Goal: Transaction & Acquisition: Download file/media

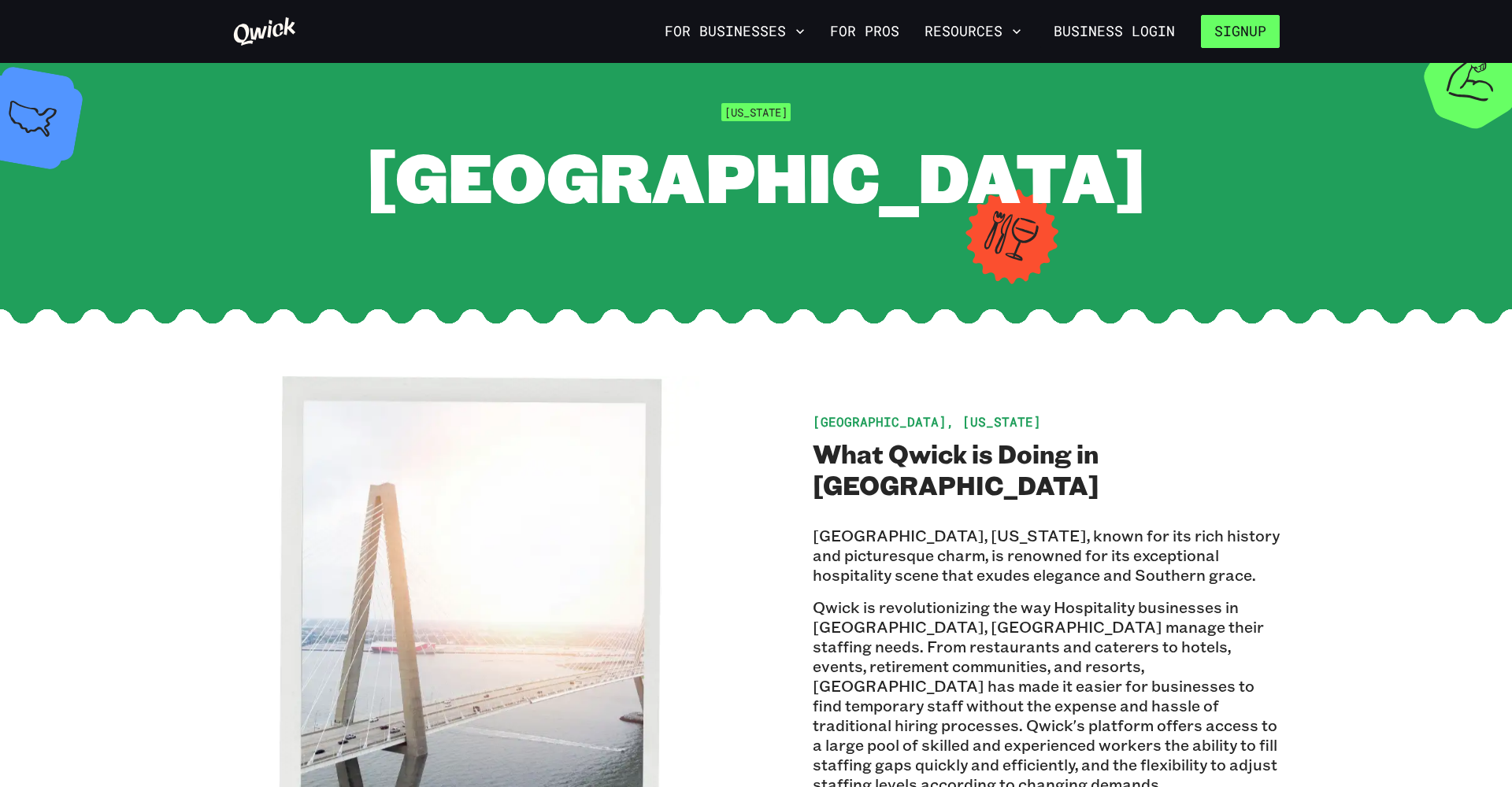
scroll to position [42, 1]
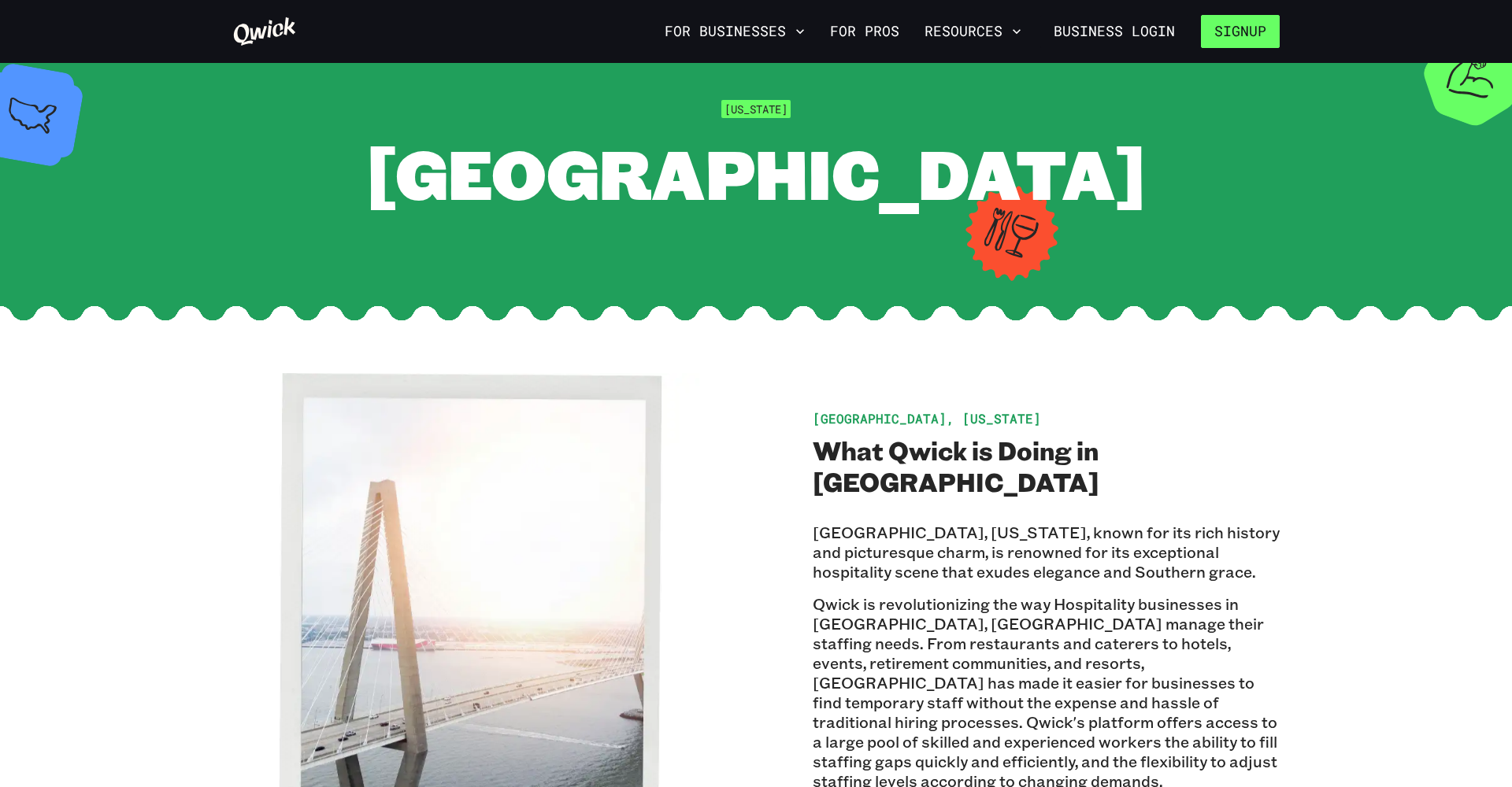
click at [1042, 37] on button "Signup" at bounding box center [1240, 31] width 79 height 33
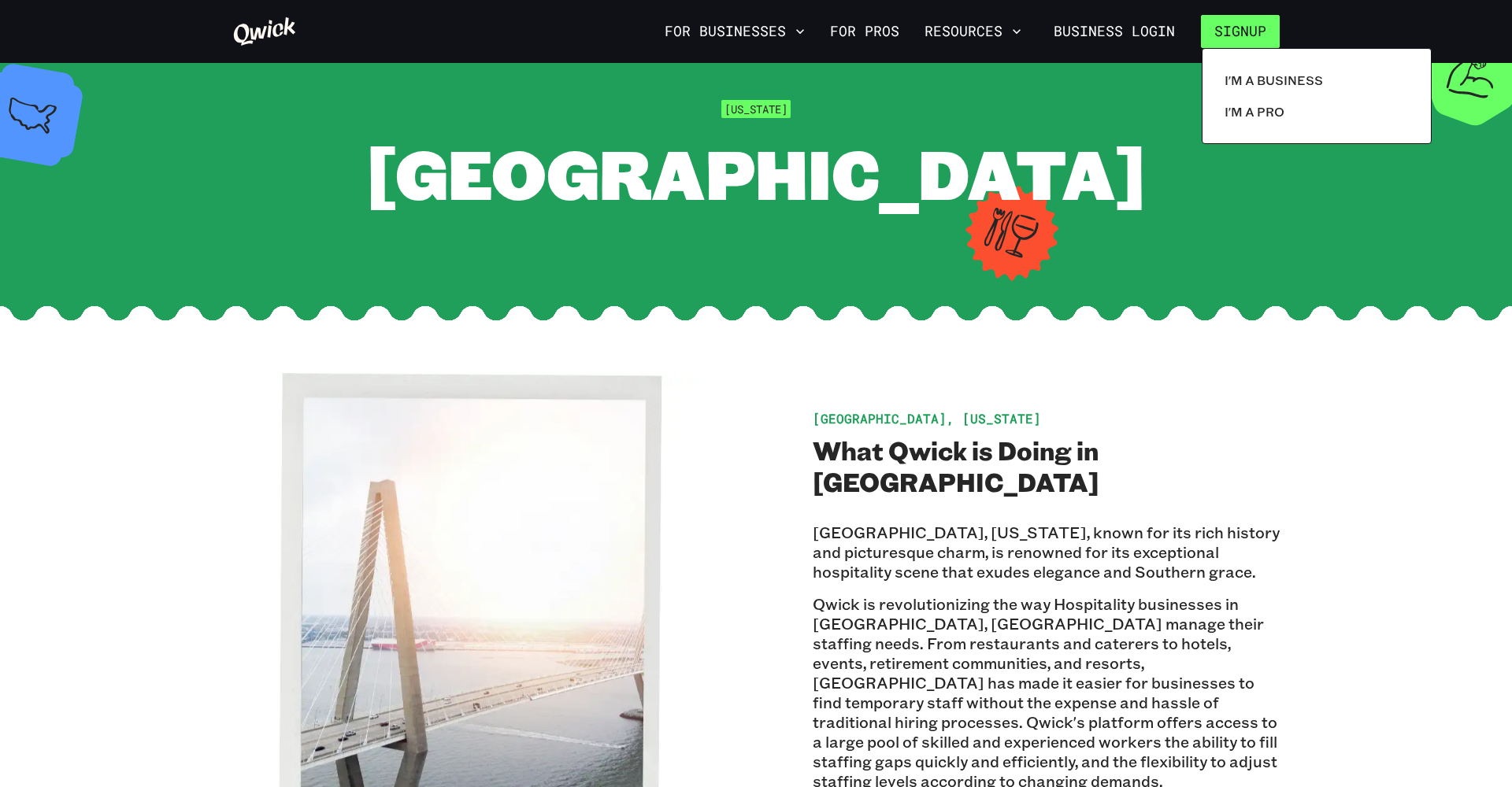
scroll to position [40, 0]
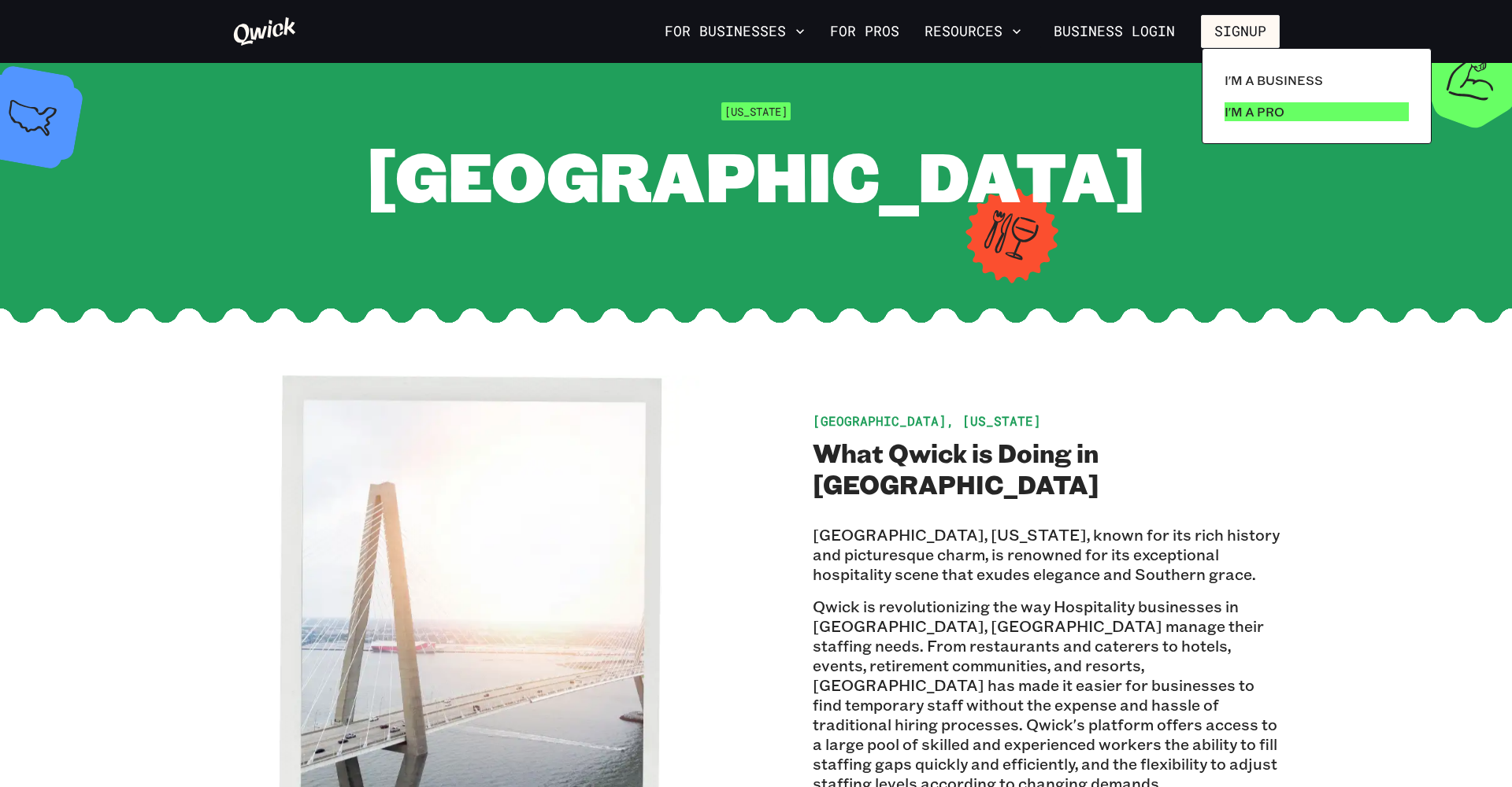
click at [1042, 102] on link "I'm a Pro" at bounding box center [1316, 112] width 197 height 32
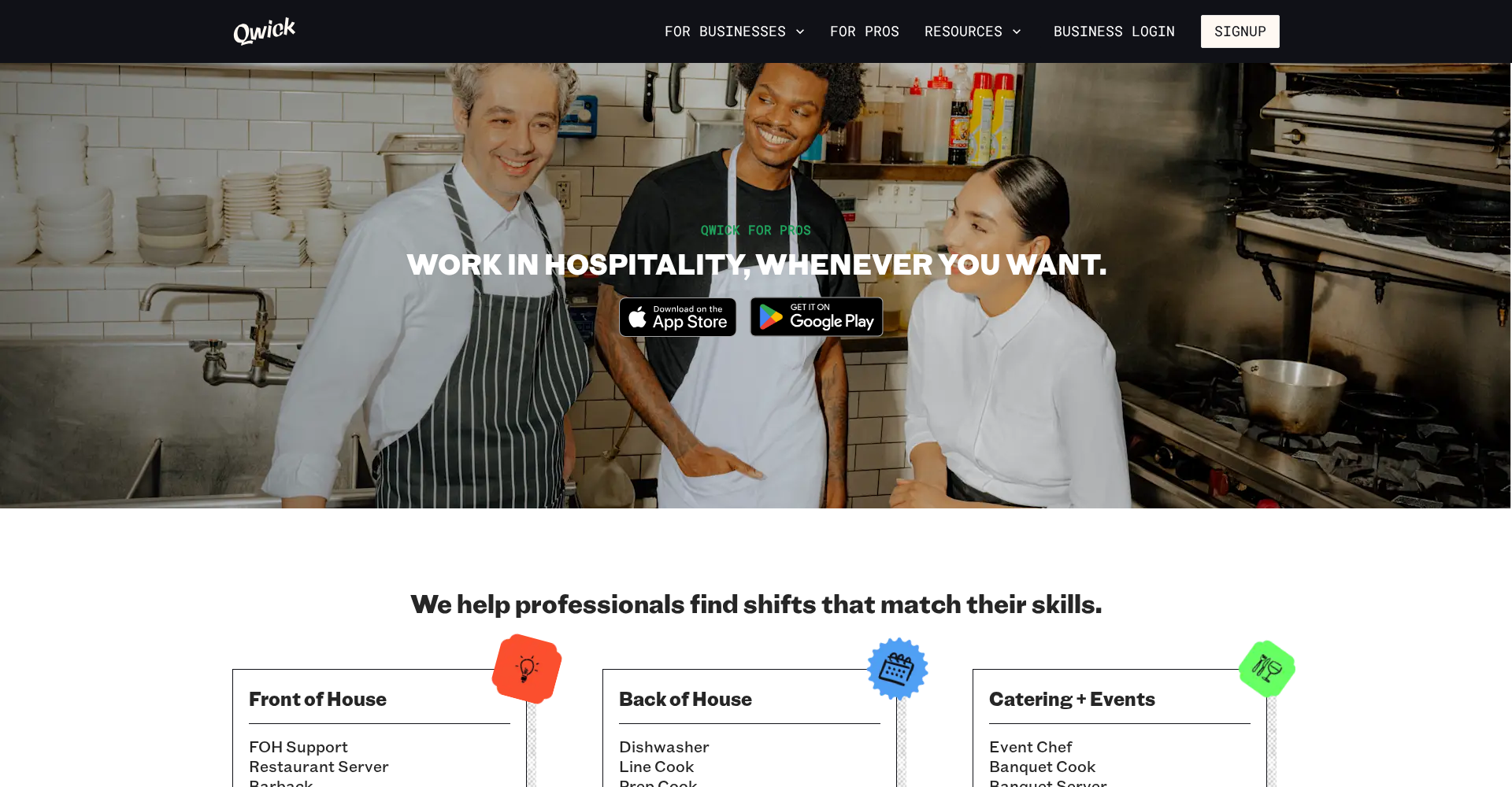
click at [653, 316] on icon "Download on the App Store" at bounding box center [678, 317] width 116 height 38
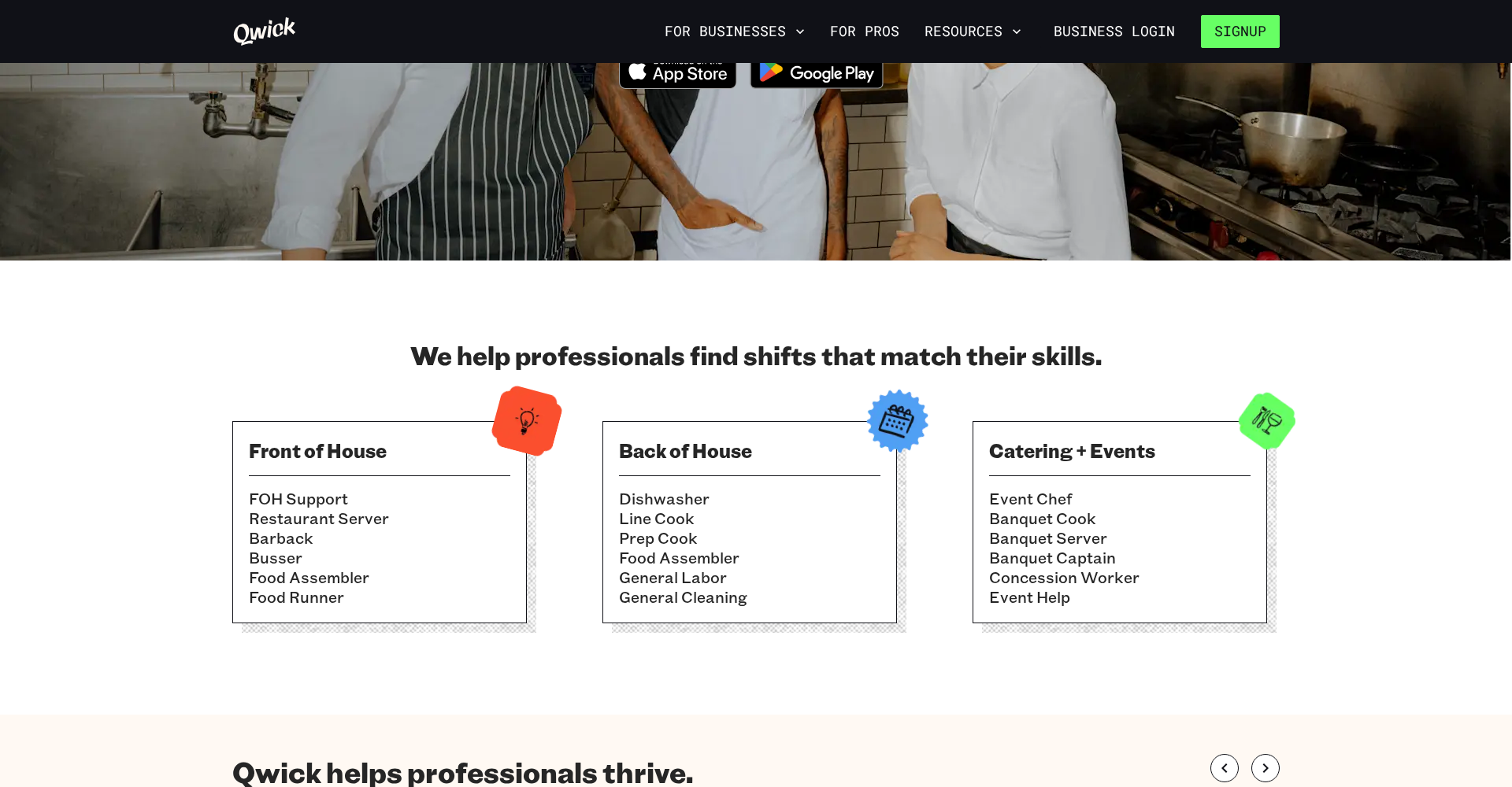
scroll to position [247, 0]
click at [1237, 35] on button "Signup" at bounding box center [1240, 31] width 79 height 33
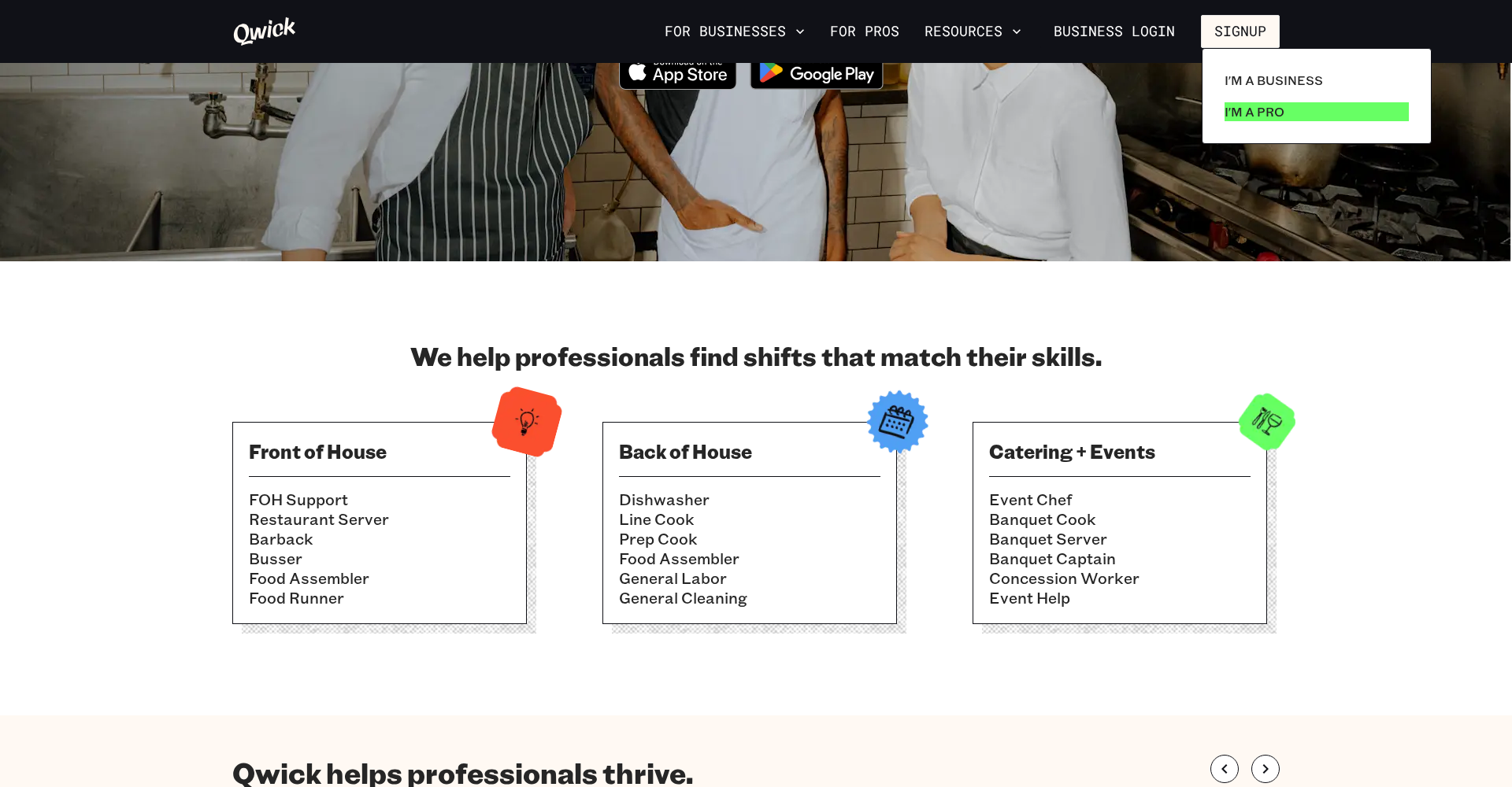
click at [1258, 111] on p "I'm a Pro" at bounding box center [1254, 112] width 60 height 19
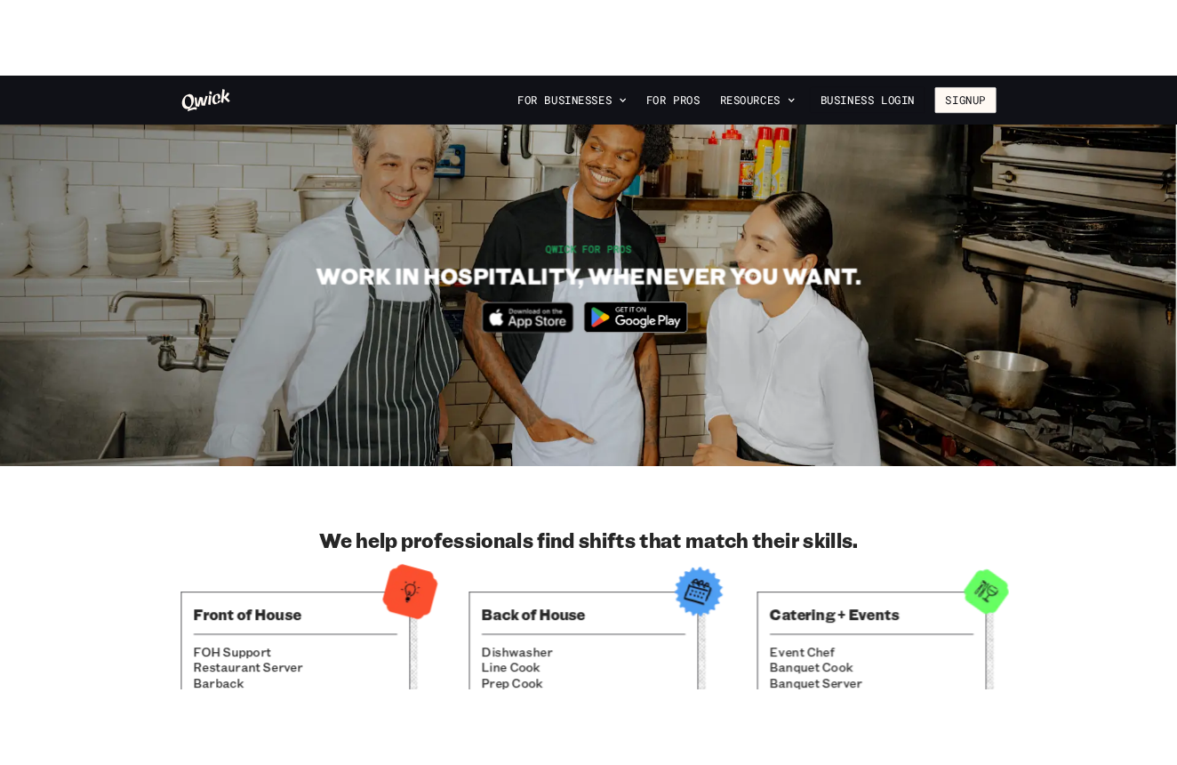
scroll to position [60, 0]
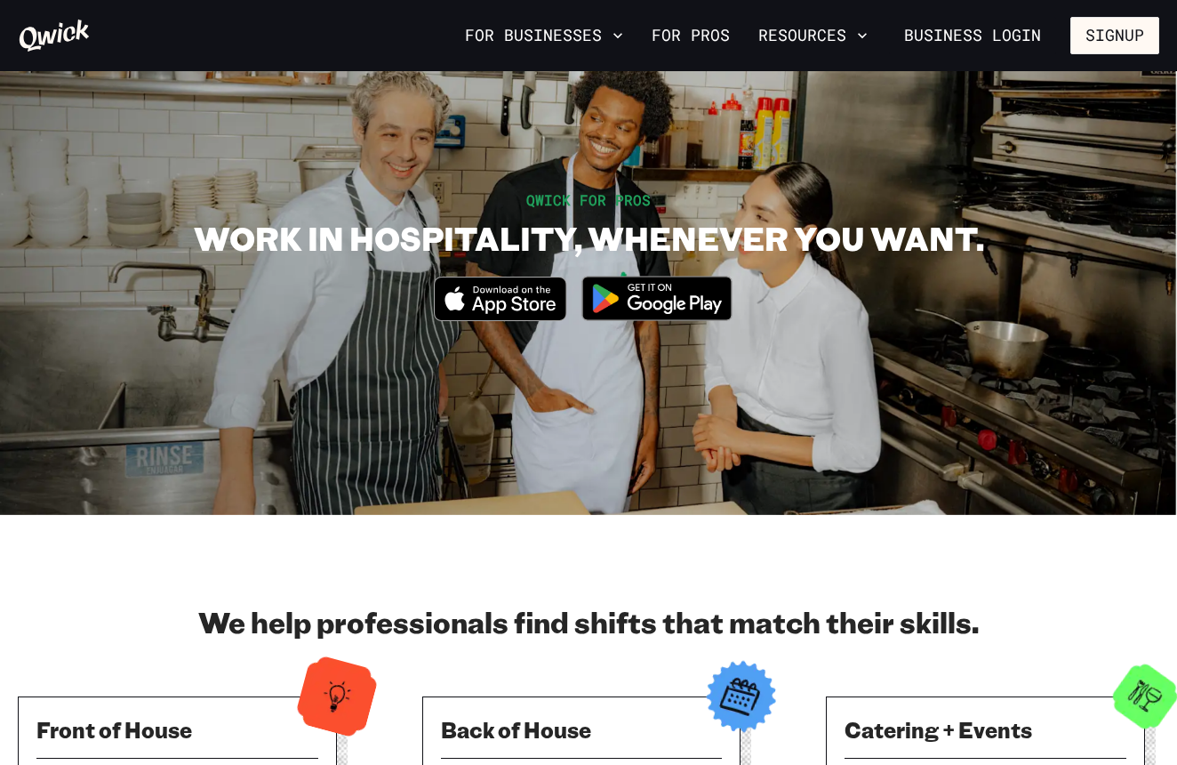
click at [815, 186] on section "QWICK FOR PROS WORK IN HOSPITALITY, WHENEVER YOU WANT. Download_on_the_App_Stor…" at bounding box center [588, 263] width 1177 height 503
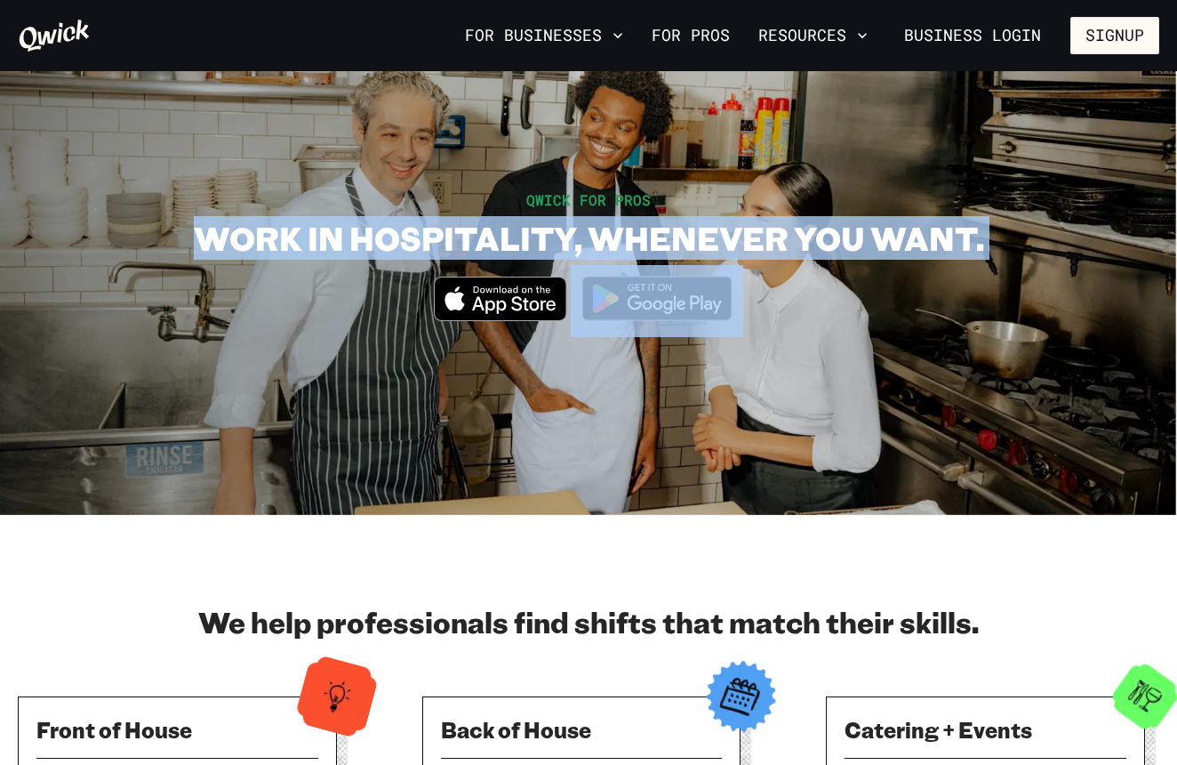
drag, startPoint x: 707, startPoint y: 355, endPoint x: 670, endPoint y: 325, distance: 47.4
click at [670, 325] on section "QWICK FOR PROS WORK IN HOSPITALITY, WHENEVER YOU WANT. Download_on_the_App_Stor…" at bounding box center [588, 263] width 1177 height 503
click at [664, 325] on img at bounding box center [657, 298] width 172 height 67
